Goal: Transaction & Acquisition: Purchase product/service

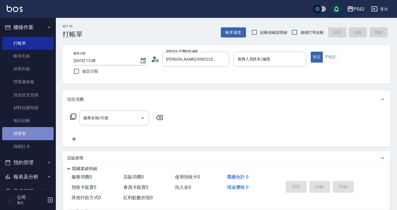
click at [30, 133] on link "排班表" at bounding box center [27, 133] width 51 height 13
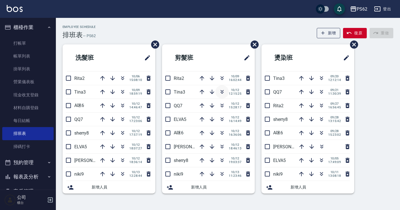
click at [224, 91] on icon "button" at bounding box center [222, 92] width 7 height 7
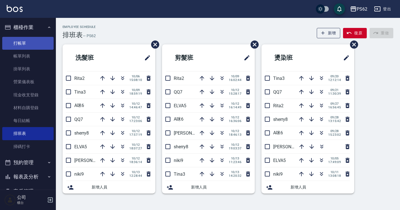
click at [37, 43] on link "打帳單" at bounding box center [27, 43] width 51 height 13
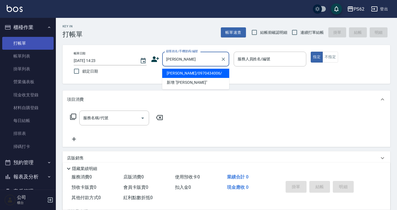
type input "[PERSON_NAME]/0970434006/"
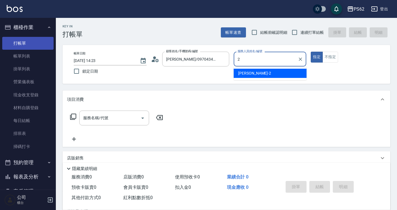
type input "[PERSON_NAME]-2"
type button "true"
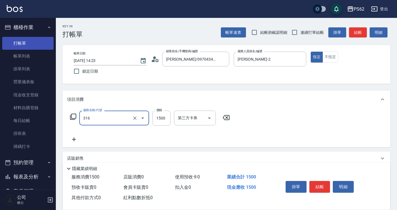
type input "頂級染髮(316)"
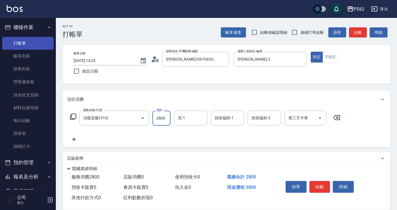
type input "2800"
type input "浣熊-25"
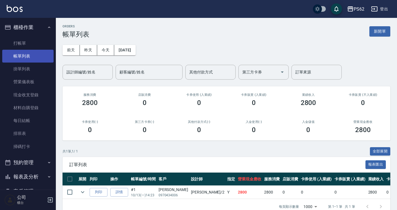
click at [15, 50] on link "帳單列表" at bounding box center [27, 56] width 51 height 13
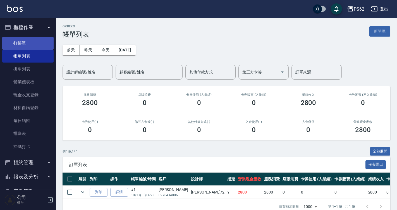
click at [16, 46] on link "打帳單" at bounding box center [27, 43] width 51 height 13
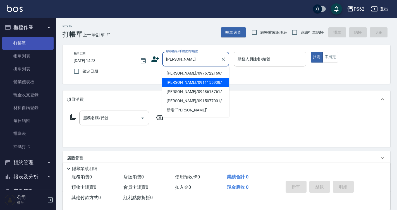
type input "[PERSON_NAME]/0911155938/"
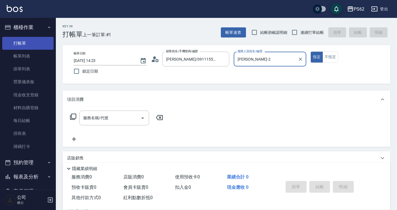
type input "[PERSON_NAME]-2"
click at [311, 52] on button "指定" at bounding box center [317, 57] width 12 height 11
type button "true"
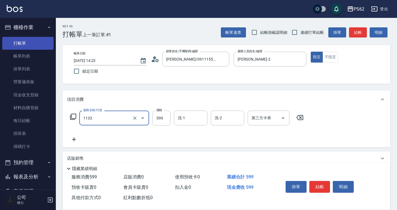
type input "洗剪去角質(1133)"
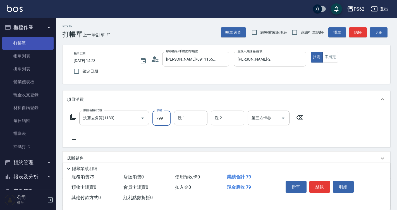
type input "799"
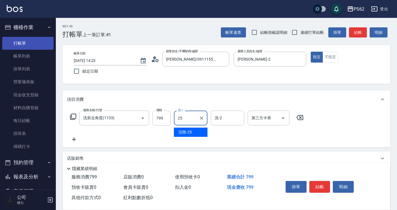
type input "浣熊-25"
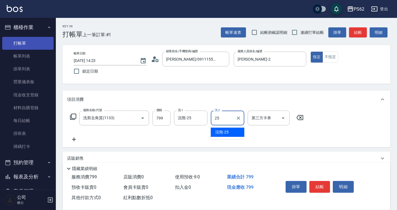
type input "浣熊-25"
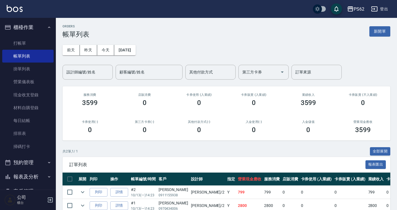
click at [76, 82] on div "ORDERS 帳單列表 新開單 [DATE] [DATE] [DATE] [DATE] 設計師編號/姓名 設計師編號/姓名 顧客編號/姓名 顧客編號/姓名 其…" at bounding box center [226, 126] width 341 height 217
click at [76, 79] on div "設計師編號/姓名" at bounding box center [88, 72] width 50 height 15
click at [42, 120] on link "每日結帳" at bounding box center [27, 120] width 51 height 13
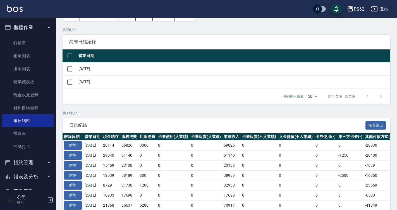
scroll to position [56, 0]
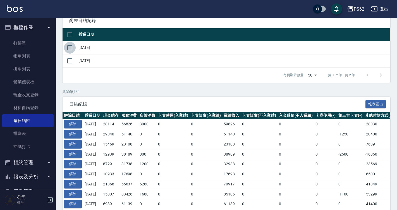
click at [73, 42] on input "checkbox" at bounding box center [70, 48] width 12 height 12
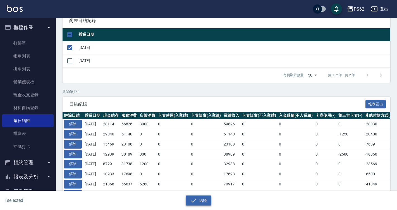
click at [189, 198] on button "結帳" at bounding box center [199, 201] width 26 height 10
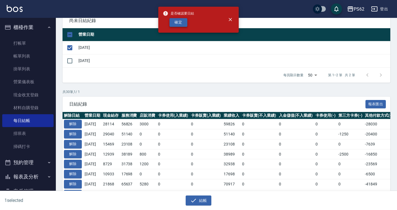
click at [186, 26] on button "確定" at bounding box center [179, 22] width 18 height 9
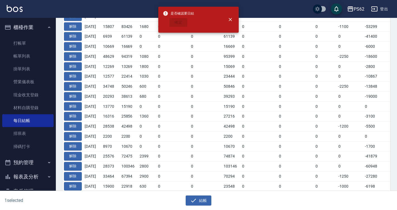
checkbox input "false"
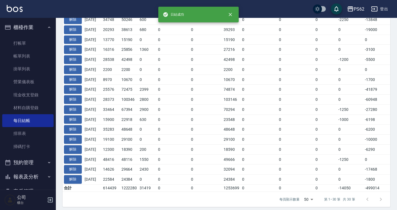
scroll to position [298, 0]
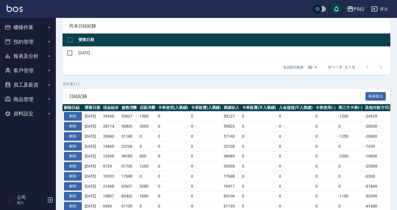
scroll to position [4, 0]
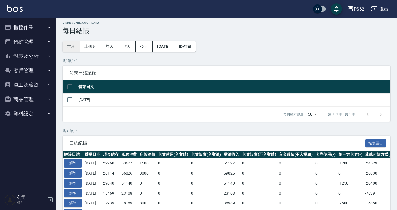
click at [73, 45] on button "本月" at bounding box center [71, 46] width 17 height 10
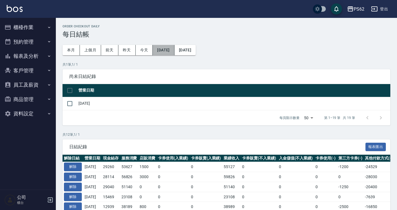
click at [165, 51] on button "[DATE]" at bounding box center [164, 50] width 22 height 10
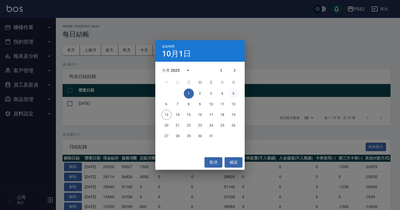
drag, startPoint x: 228, startPoint y: 93, endPoint x: 233, endPoint y: 94, distance: 4.9
click at [233, 94] on div "1 2 3 4 5" at bounding box center [199, 94] width 89 height 10
click at [233, 94] on button "5" at bounding box center [234, 94] width 10 height 10
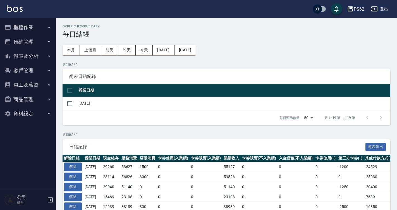
click at [212, 39] on div "Order checkout daily 每日結帳 本月 上個月 前天 昨天 今天 2025/10/05 2025/10/31 共 1 筆, 1 / 1 尚未…" at bounding box center [226, 144] width 341 height 253
click at [196, 49] on button "2025/10/31" at bounding box center [185, 50] width 21 height 10
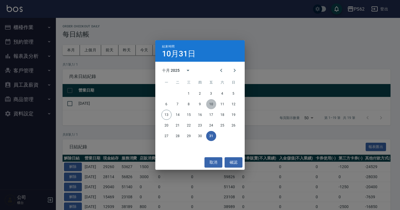
click at [213, 104] on button "10" at bounding box center [211, 104] width 10 height 10
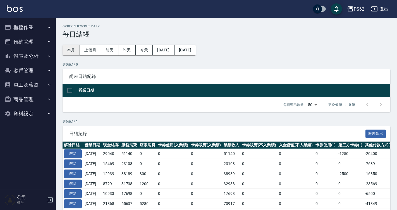
click at [72, 45] on div "Order checkout daily 每日結帳 本月 上個月 前天 昨天 今天 2025/10/05 2025/10/10 共 0 筆, 1 / 0 尚未…" at bounding box center [226, 128] width 341 height 220
click at [163, 55] on div "Order checkout daily 每日結帳 本月 上個月 前天 昨天 今天 2025/10/05 2025/10/10 共 0 筆, 1 / 0 尚未…" at bounding box center [226, 128] width 341 height 220
click at [163, 48] on button "[DATE]" at bounding box center [164, 50] width 22 height 10
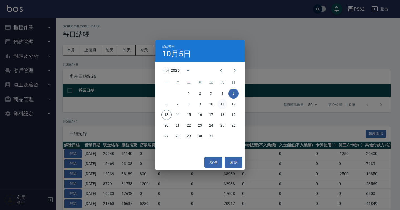
click at [220, 102] on button "11" at bounding box center [222, 104] width 10 height 10
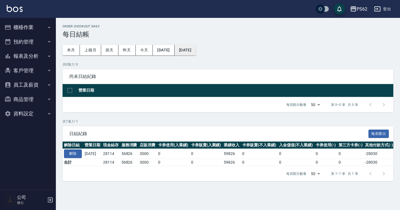
click at [196, 49] on button "[DATE]" at bounding box center [185, 50] width 21 height 10
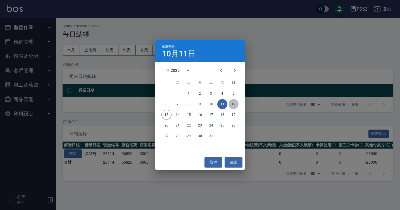
click at [232, 103] on button "12" at bounding box center [234, 104] width 10 height 10
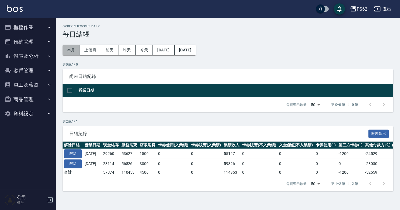
click at [77, 51] on button "本月" at bounding box center [71, 50] width 17 height 10
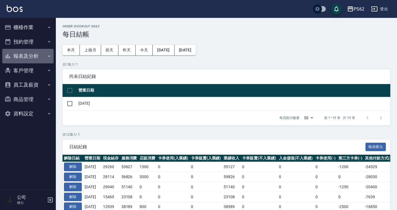
click at [9, 49] on button "報表及分析" at bounding box center [27, 56] width 51 height 15
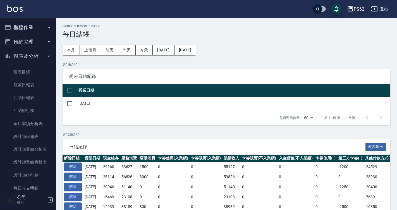
drag, startPoint x: 9, startPoint y: 44, endPoint x: 15, endPoint y: 34, distance: 12.5
click at [9, 41] on icon "button" at bounding box center [7, 41] width 7 height 7
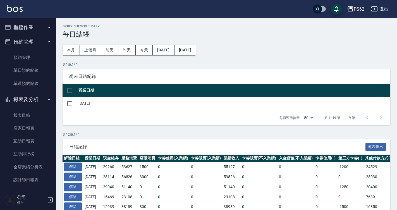
click at [15, 33] on button "櫃檯作業" at bounding box center [27, 27] width 51 height 15
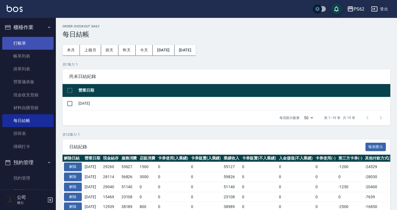
drag, startPoint x: 16, startPoint y: 42, endPoint x: 18, endPoint y: 47, distance: 5.3
click at [17, 42] on link "打帳單" at bounding box center [27, 43] width 51 height 13
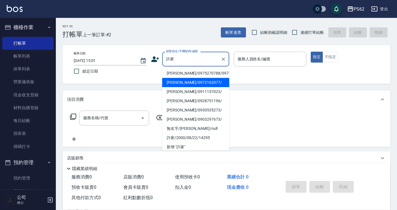
type input "許家榮/0972162077/"
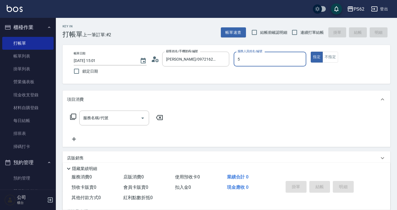
type input "ELVA-5"
type button "true"
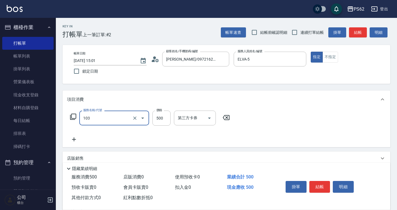
type input "B級洗剪500(103)"
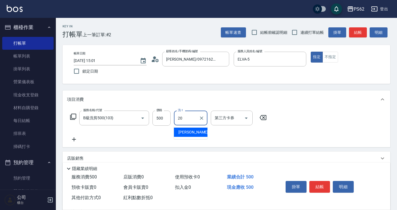
type input "佩佩-20"
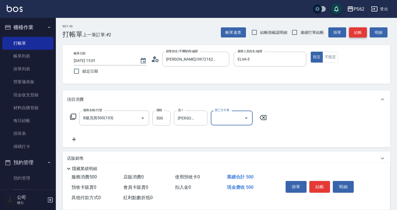
drag, startPoint x: 362, startPoint y: 32, endPoint x: 366, endPoint y: 36, distance: 5.1
click at [362, 32] on button "結帳" at bounding box center [358, 32] width 18 height 10
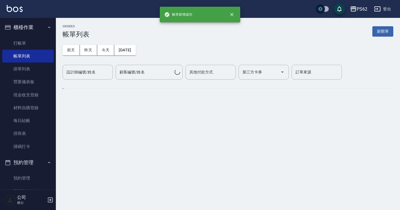
click at [73, 27] on h2 "ORDERS" at bounding box center [76, 27] width 27 height 4
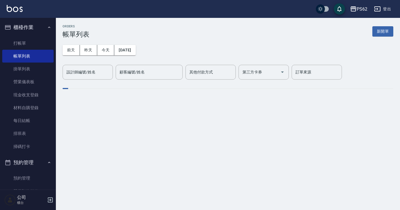
click at [65, 25] on h2 "ORDERS" at bounding box center [76, 27] width 27 height 4
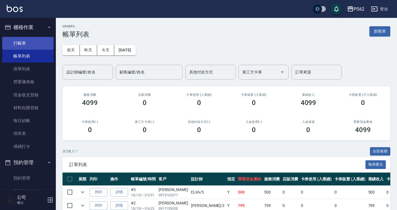
click at [24, 46] on link "打帳單" at bounding box center [27, 43] width 51 height 13
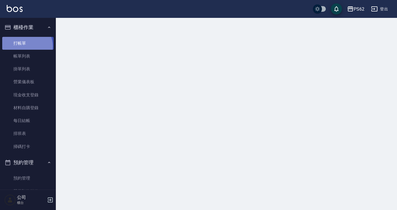
click at [24, 46] on link "打帳單" at bounding box center [27, 43] width 51 height 13
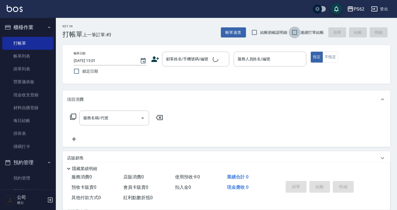
click at [289, 34] on input "連續打單結帳" at bounding box center [295, 33] width 12 height 12
checkbox input "true"
click at [190, 61] on input "顧客姓名/手機號碼/編號" at bounding box center [192, 59] width 54 height 10
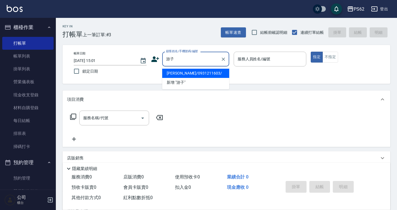
type input "游子淳/0931211603/"
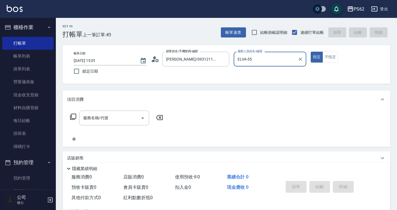
type input "ELVA-5"
click at [311, 52] on button "指定" at bounding box center [317, 57] width 12 height 11
type button "true"
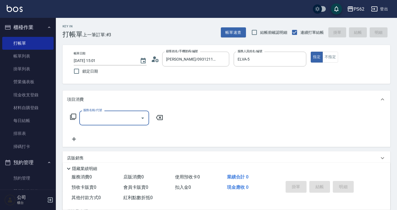
type input "1"
type input "ㄖ"
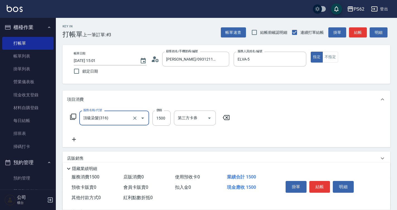
type input "頂級染髮(316)"
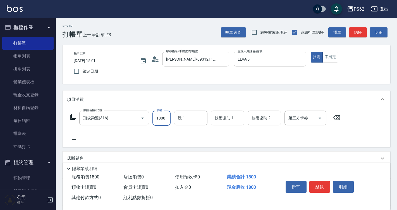
type input "1800"
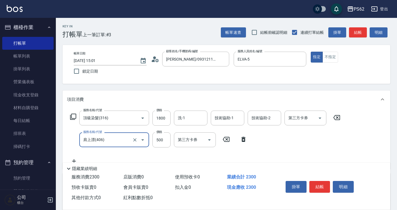
type input "肩上漂(406)"
click at [358, 34] on button "結帳" at bounding box center [358, 32] width 18 height 10
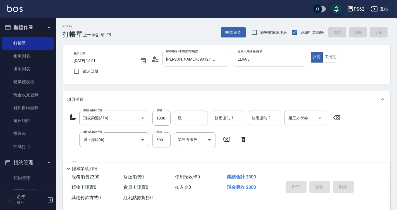
type input "2025/10/13 15:02"
